Goal: Task Accomplishment & Management: Manage account settings

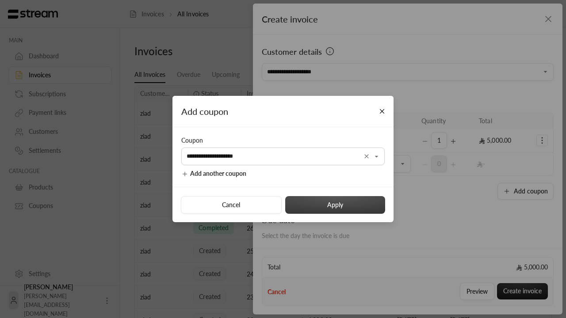
type input "**********"
click at [335, 205] on button "Apply" at bounding box center [335, 205] width 100 height 18
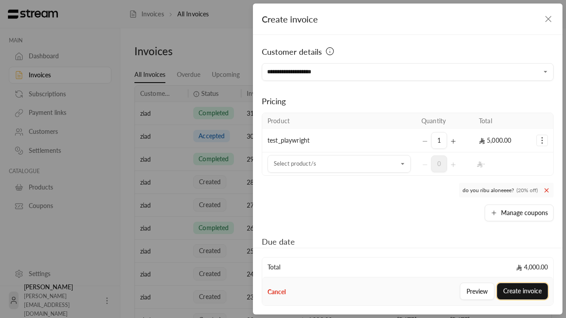
click at [522, 292] on button "Create invoice" at bounding box center [522, 292] width 51 height 16
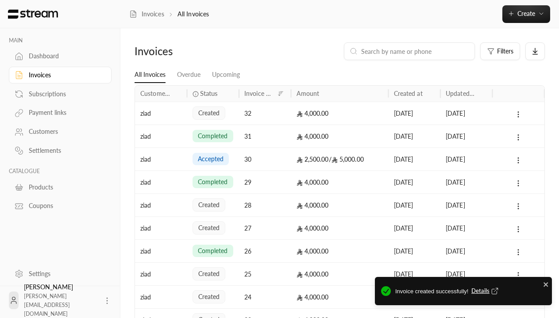
click at [485, 292] on span "Details" at bounding box center [485, 291] width 29 height 9
